Goal: Task Accomplishment & Management: Complete application form

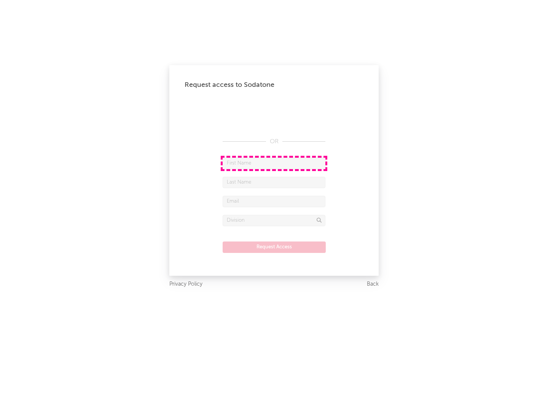
click at [274, 163] on input "text" at bounding box center [274, 163] width 103 height 11
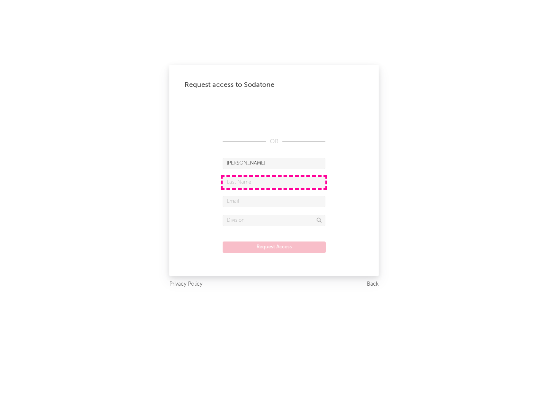
type input "[PERSON_NAME]"
click at [274, 182] on input "text" at bounding box center [274, 182] width 103 height 11
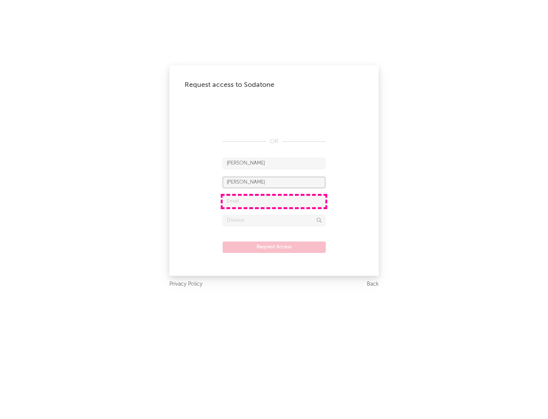
type input "[PERSON_NAME]"
click at [274, 201] on input "text" at bounding box center [274, 201] width 103 height 11
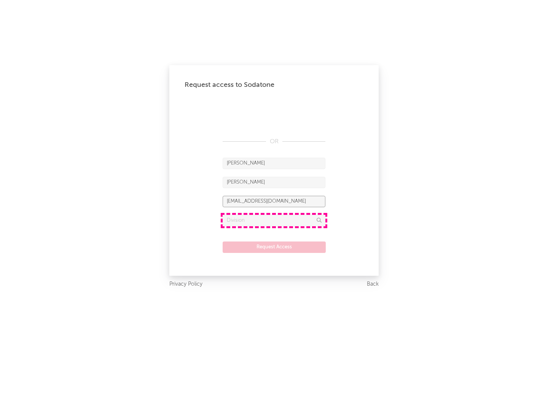
type input "[EMAIL_ADDRESS][DOMAIN_NAME]"
click at [274, 220] on input "text" at bounding box center [274, 220] width 103 height 11
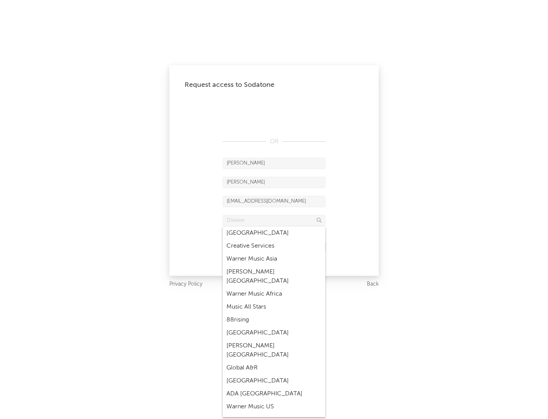
click at [272, 300] on div "Music All Stars" at bounding box center [274, 306] width 103 height 13
type input "Music All Stars"
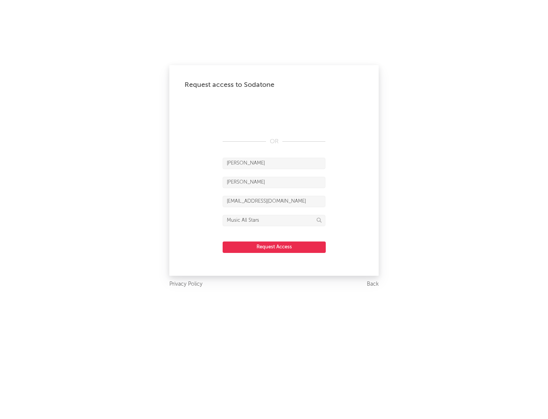
click at [274, 247] on button "Request Access" at bounding box center [274, 246] width 103 height 11
